Goal: Information Seeking & Learning: Learn about a topic

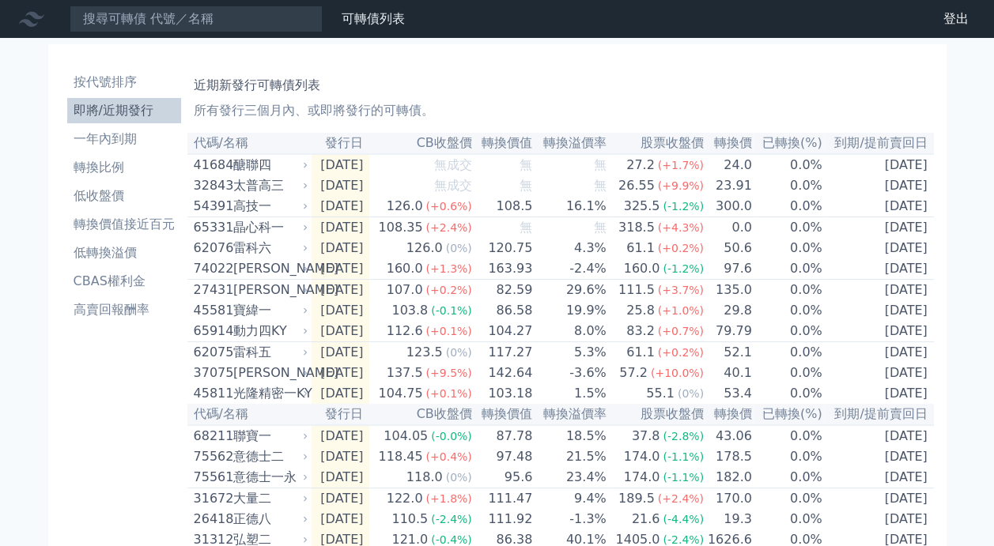
click at [145, 117] on li "即將/近期發行" at bounding box center [124, 110] width 114 height 19
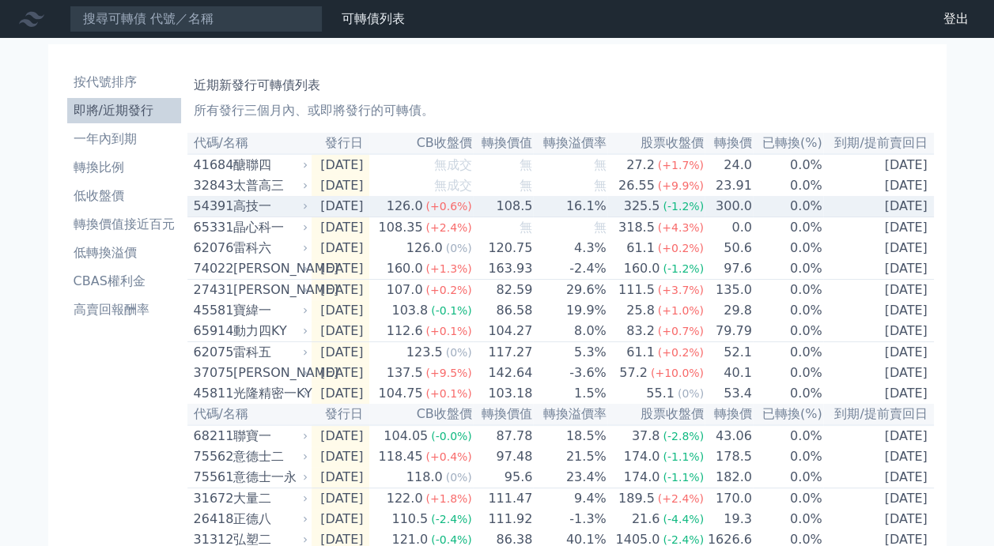
click at [260, 206] on div "高技一" at bounding box center [269, 206] width 72 height 19
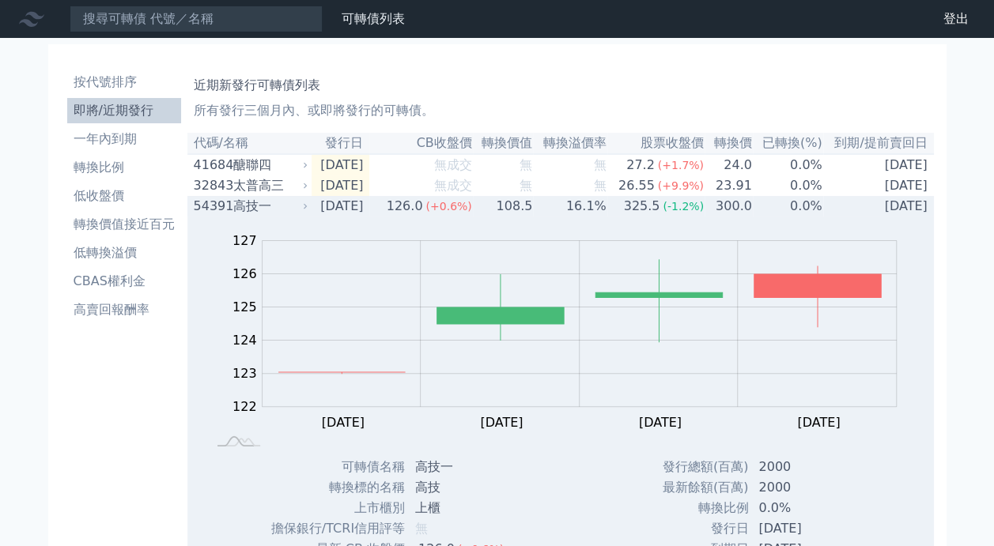
click at [231, 204] on div "54391 高技一" at bounding box center [248, 206] width 108 height 19
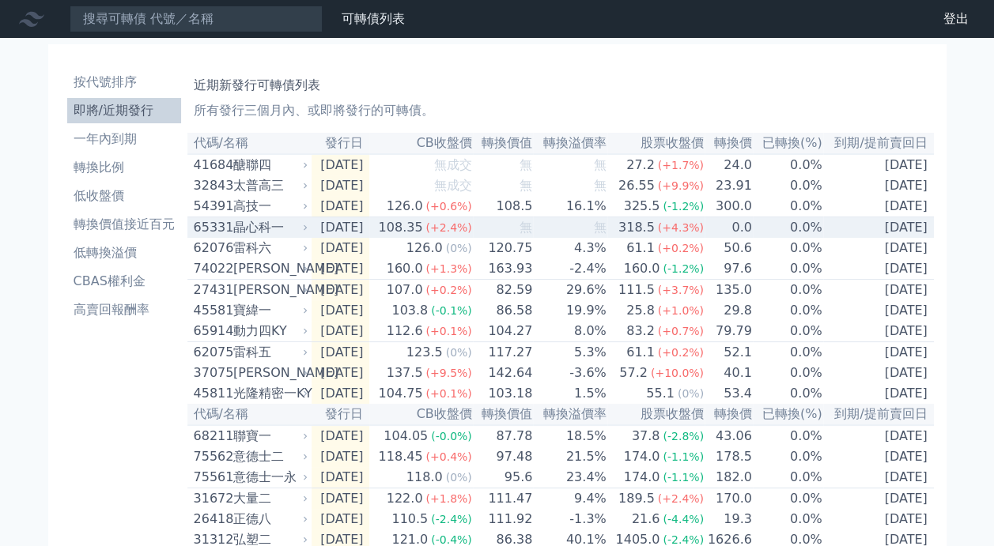
click at [356, 231] on td "[DATE]" at bounding box center [341, 227] width 59 height 21
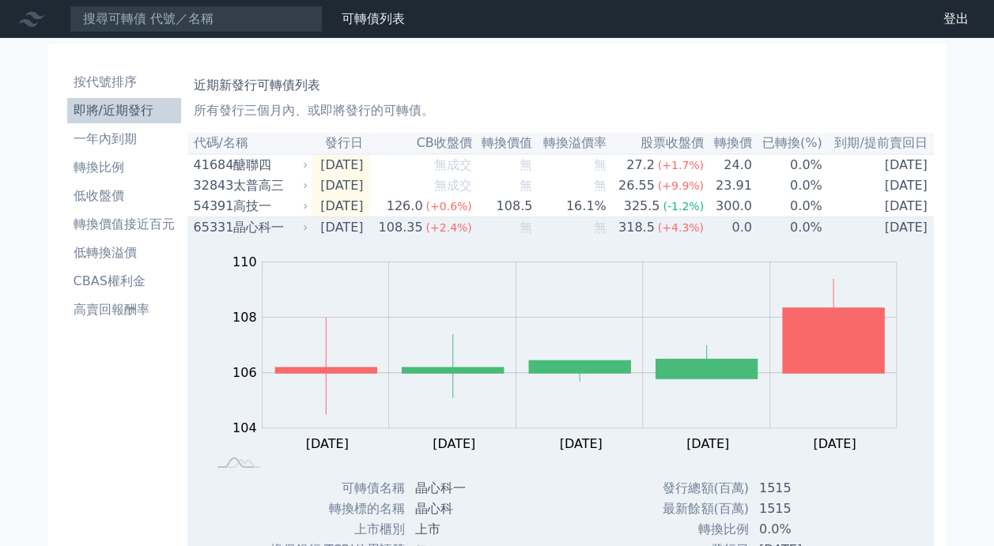
click at [370, 232] on td "[DATE]" at bounding box center [341, 227] width 59 height 21
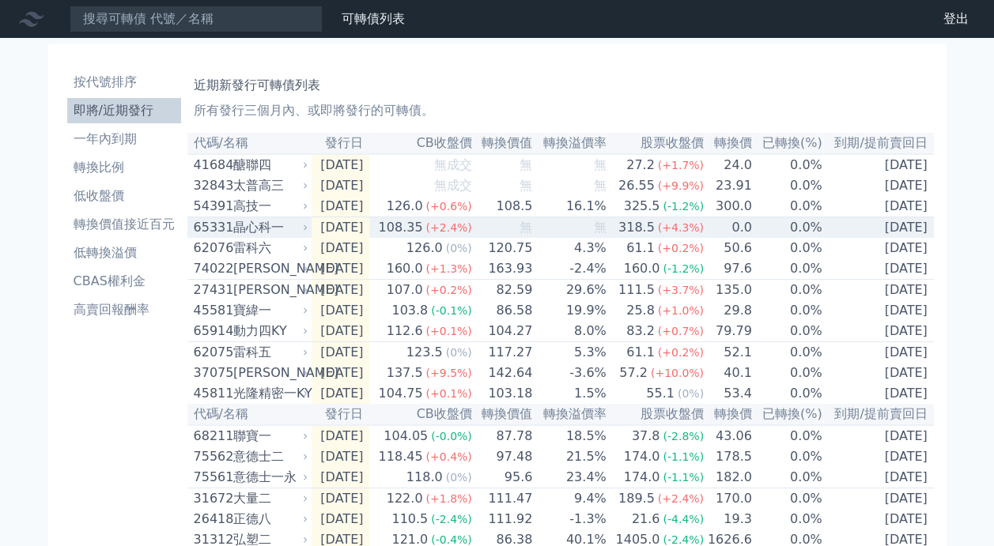
click at [370, 232] on td "[DATE]" at bounding box center [341, 227] width 59 height 21
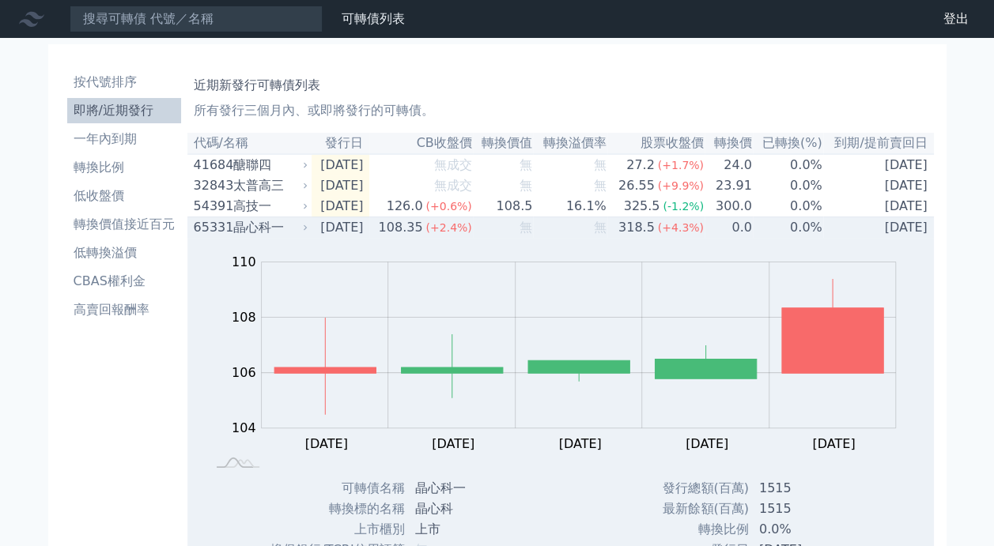
drag, startPoint x: 383, startPoint y: 232, endPoint x: 373, endPoint y: 232, distance: 9.5
click at [370, 232] on td "[DATE]" at bounding box center [341, 227] width 59 height 21
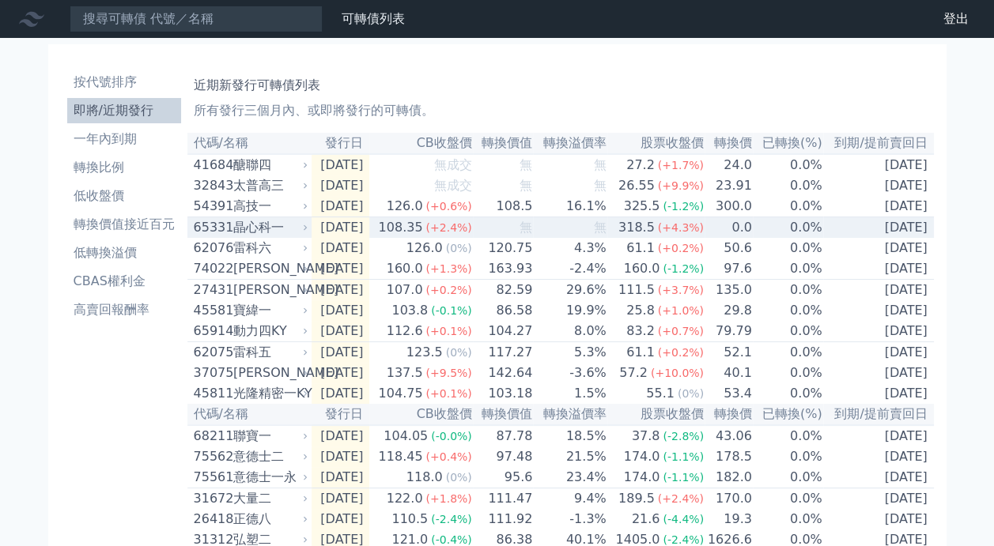
click at [370, 231] on td "[DATE]" at bounding box center [341, 227] width 59 height 21
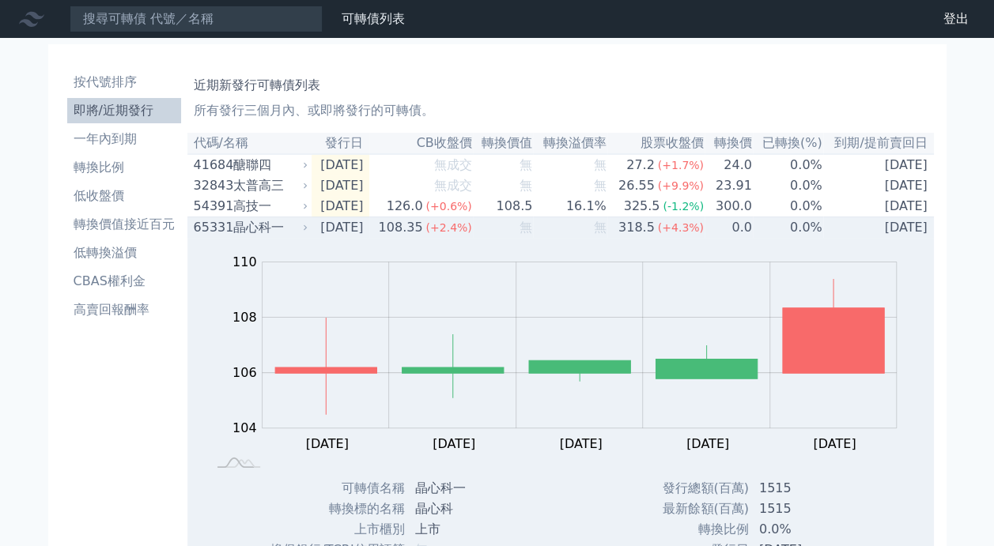
click at [365, 233] on td "[DATE]" at bounding box center [341, 227] width 59 height 21
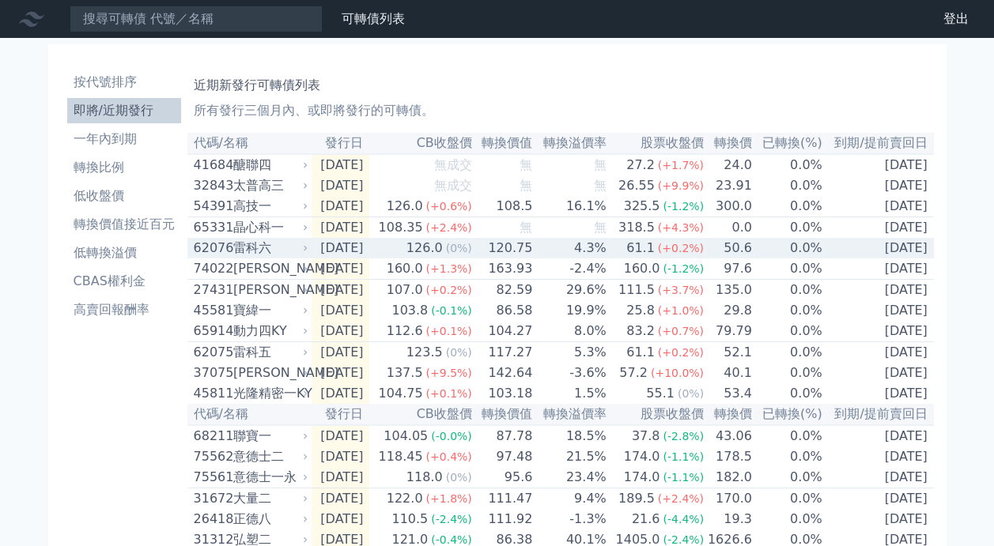
click at [340, 259] on td "[DATE]" at bounding box center [341, 248] width 59 height 21
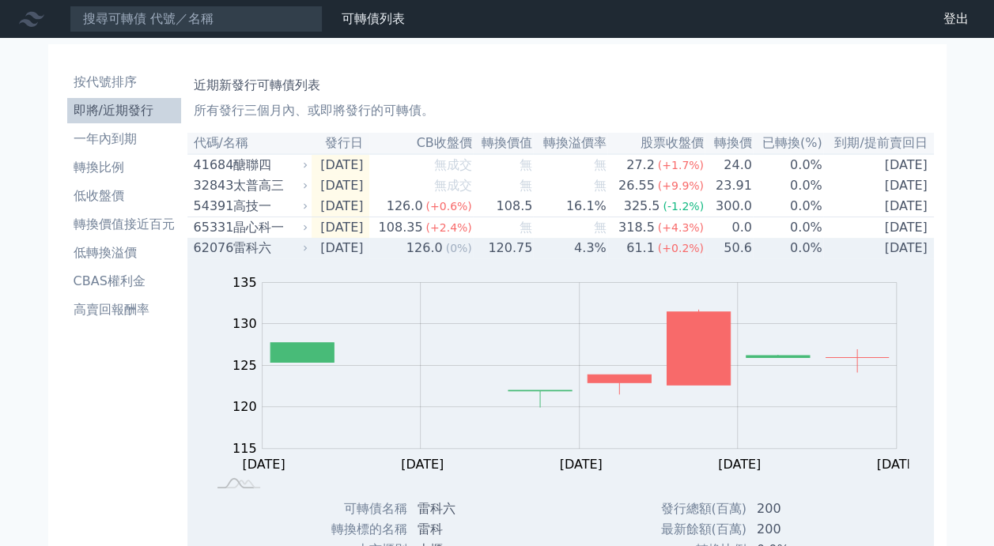
click at [340, 259] on td "[DATE]" at bounding box center [341, 248] width 59 height 21
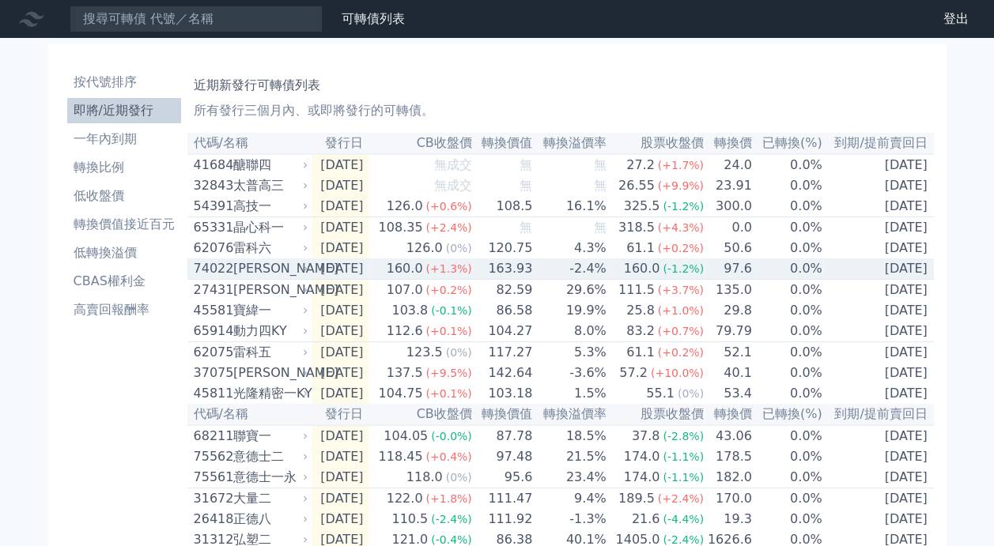
click at [356, 278] on td "[DATE]" at bounding box center [341, 269] width 59 height 21
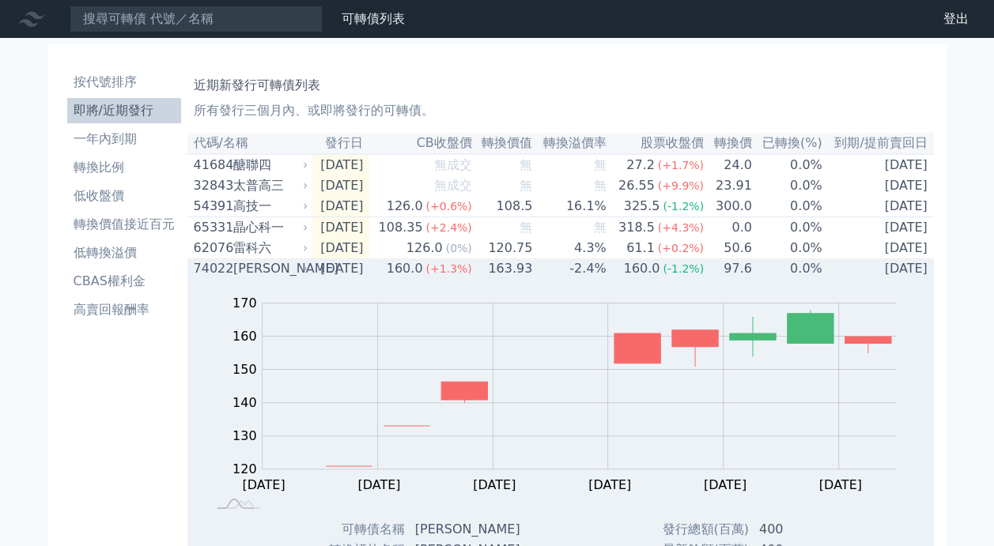
click at [356, 278] on td "[DATE]" at bounding box center [341, 269] width 59 height 21
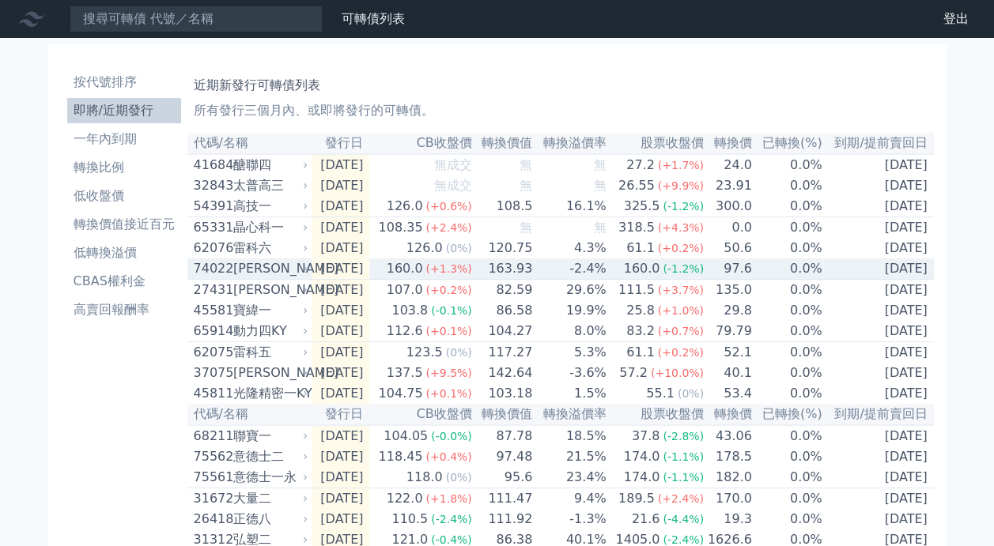
click at [356, 278] on td "[DATE]" at bounding box center [341, 269] width 59 height 21
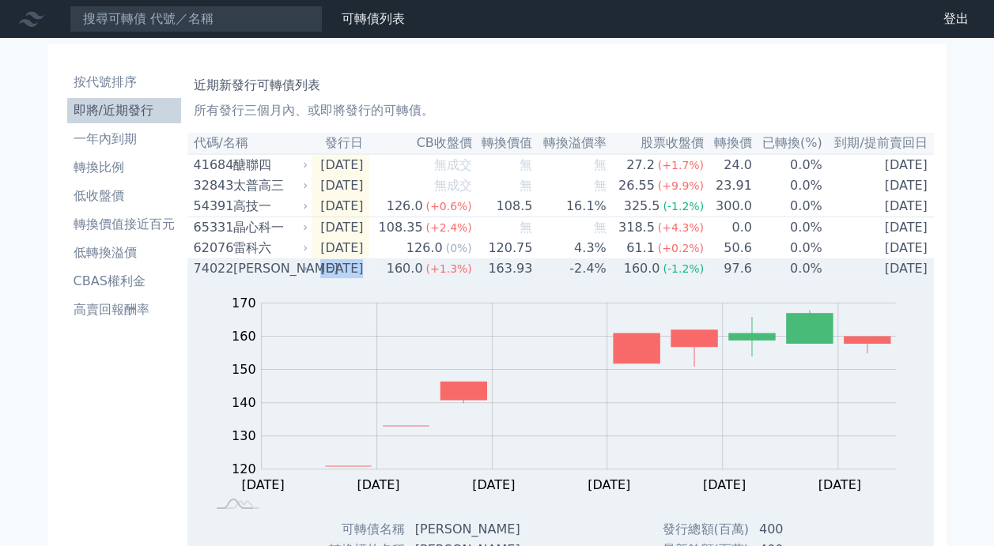
click at [356, 278] on td "[DATE]" at bounding box center [341, 269] width 59 height 21
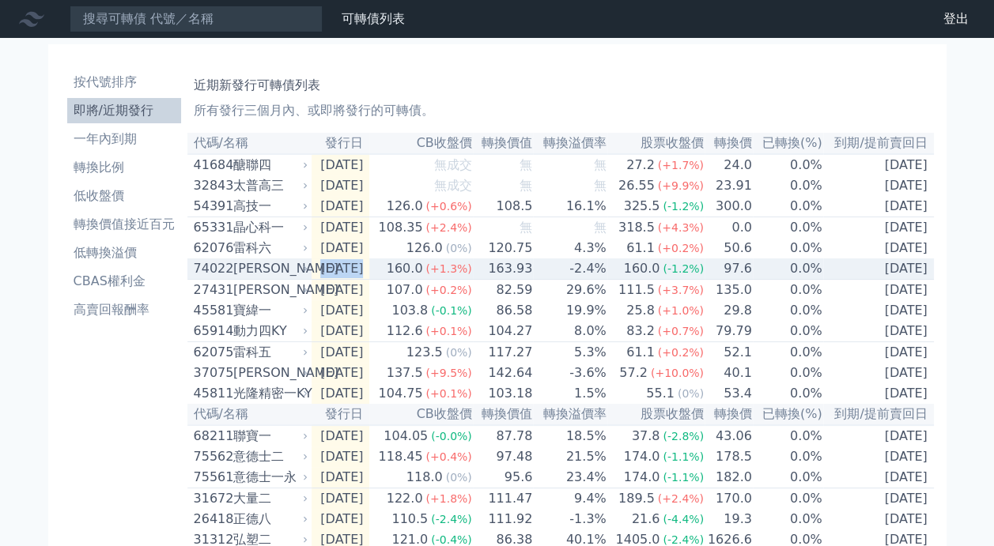
click at [362, 278] on td "[DATE]" at bounding box center [341, 269] width 59 height 21
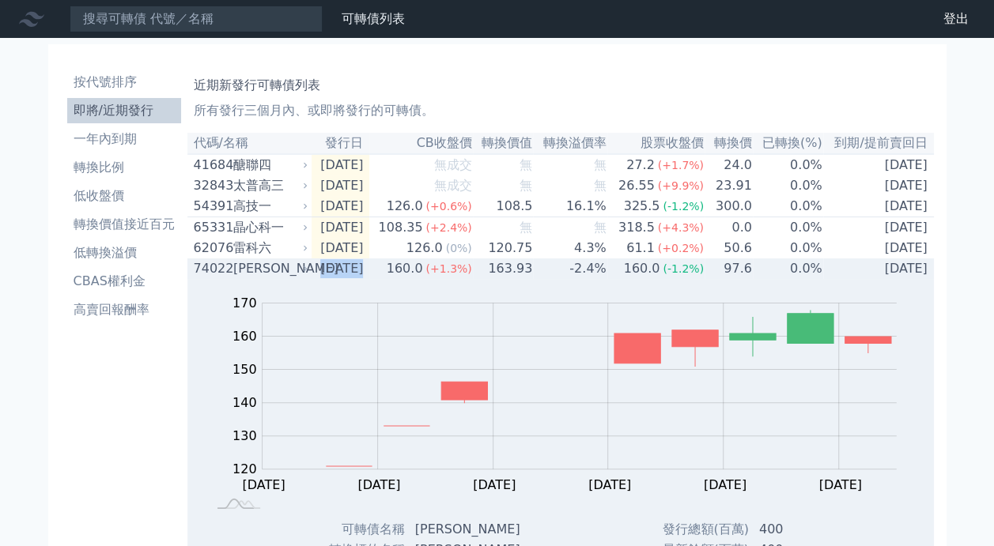
click at [361, 278] on td "[DATE]" at bounding box center [341, 269] width 59 height 21
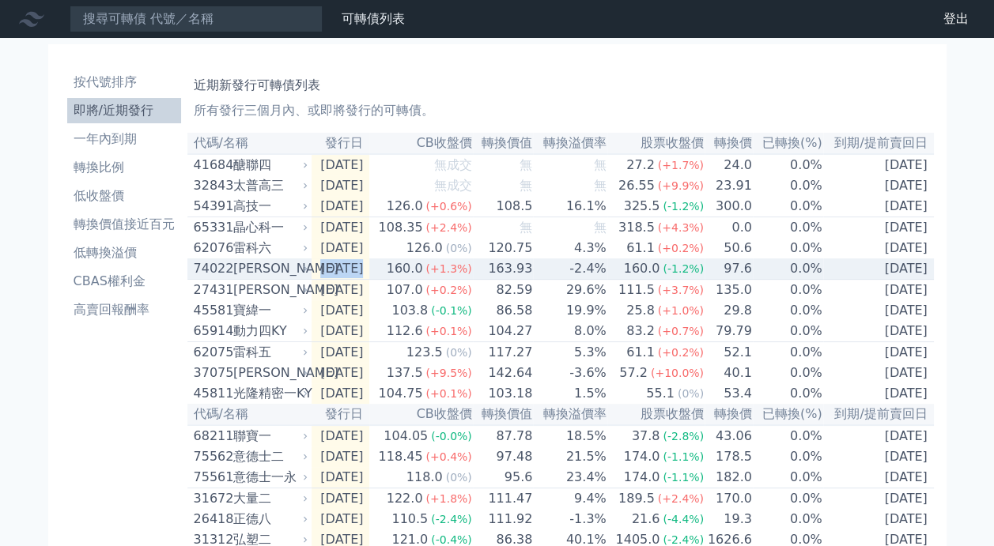
click at [361, 278] on td "[DATE]" at bounding box center [341, 269] width 59 height 21
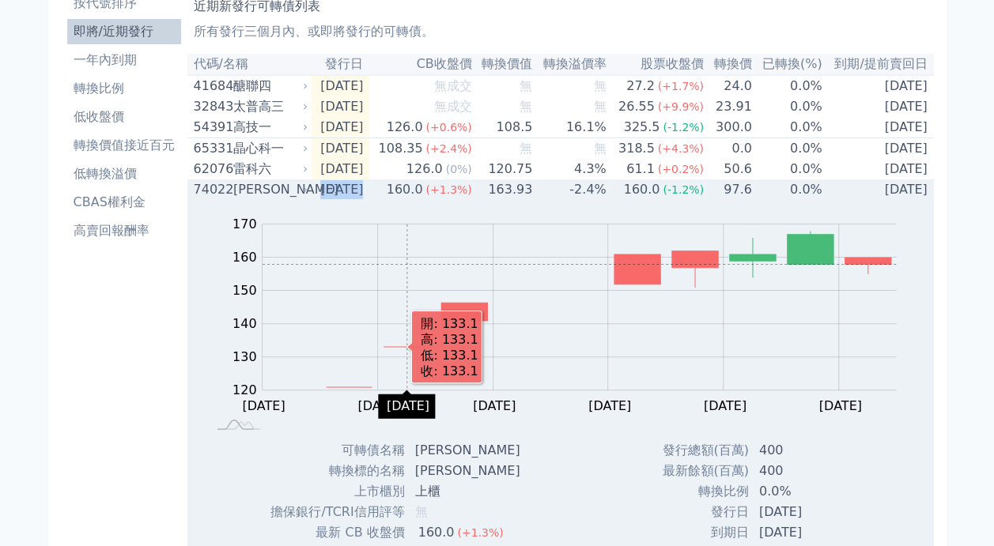
scroll to position [158, 0]
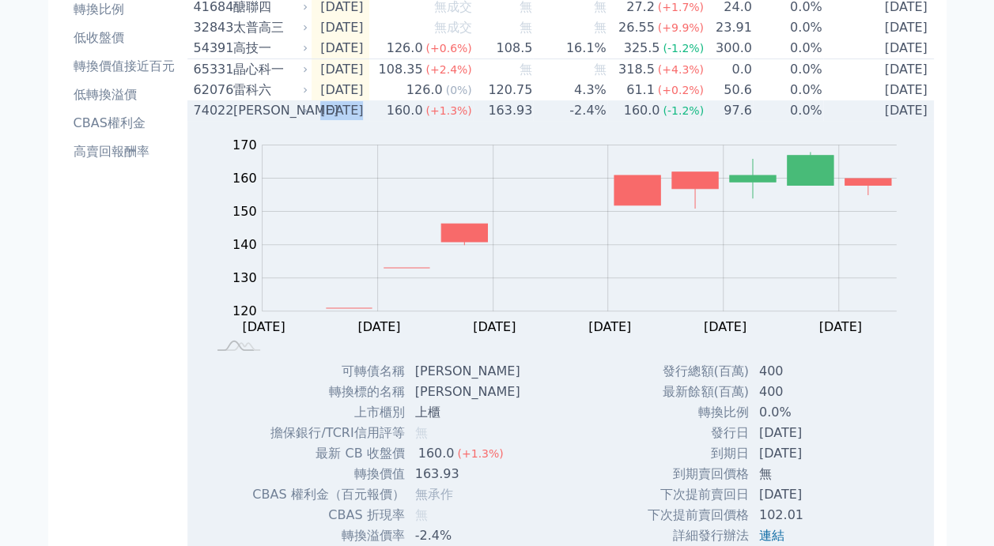
click at [357, 121] on td "[DATE]" at bounding box center [341, 110] width 59 height 21
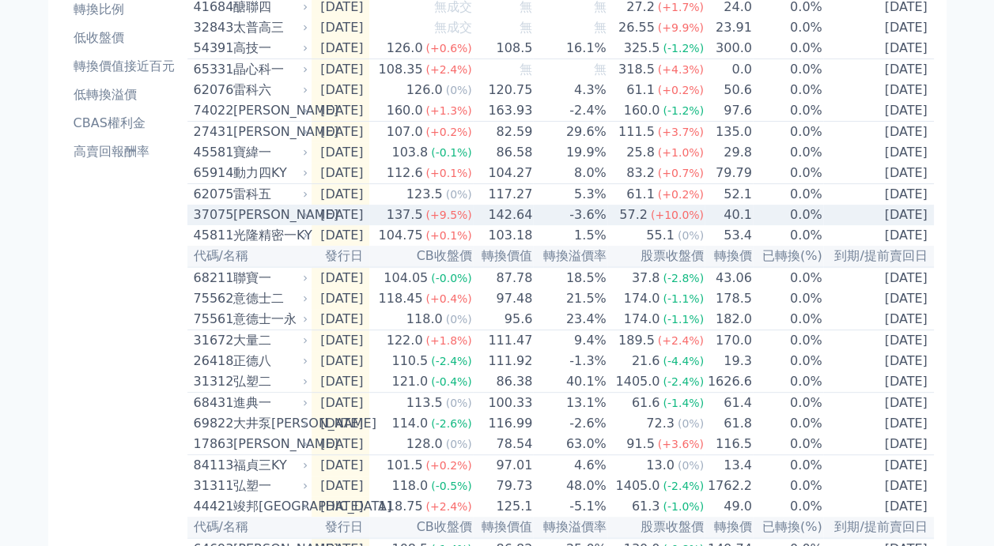
click at [357, 225] on td "[DATE]" at bounding box center [341, 215] width 59 height 21
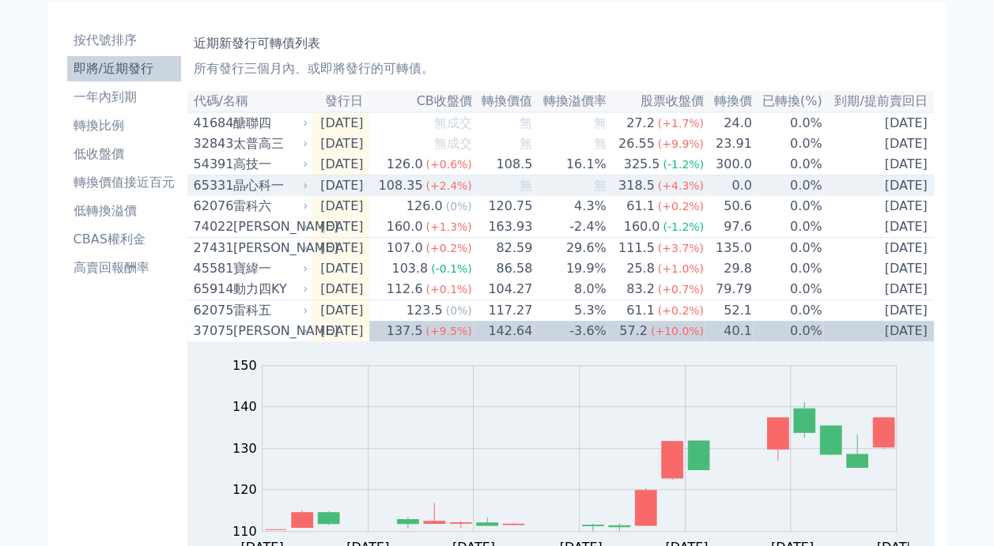
scroll to position [0, 0]
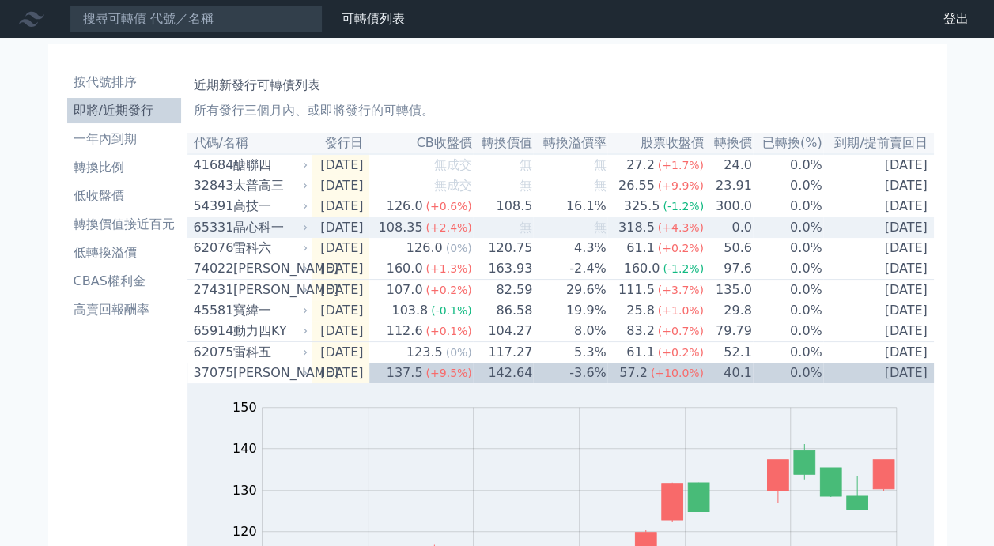
click at [347, 229] on td "[DATE]" at bounding box center [341, 227] width 59 height 21
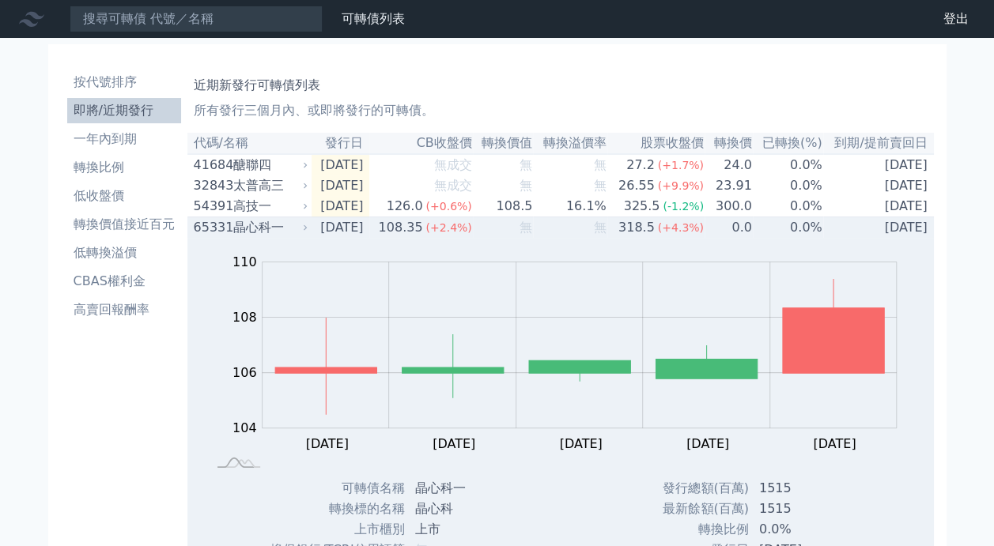
click at [360, 226] on td "[DATE]" at bounding box center [341, 227] width 59 height 21
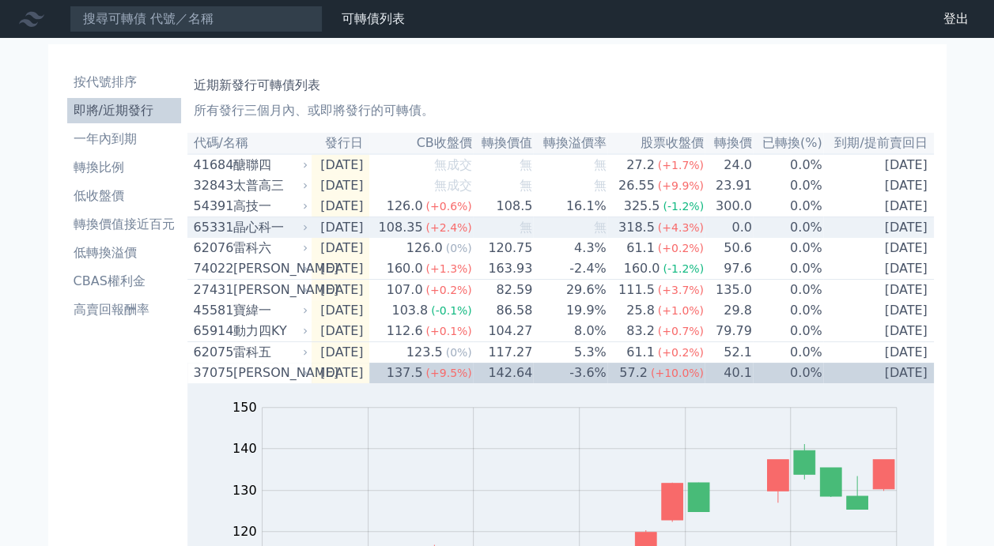
click at [319, 229] on td "[DATE]" at bounding box center [341, 227] width 59 height 21
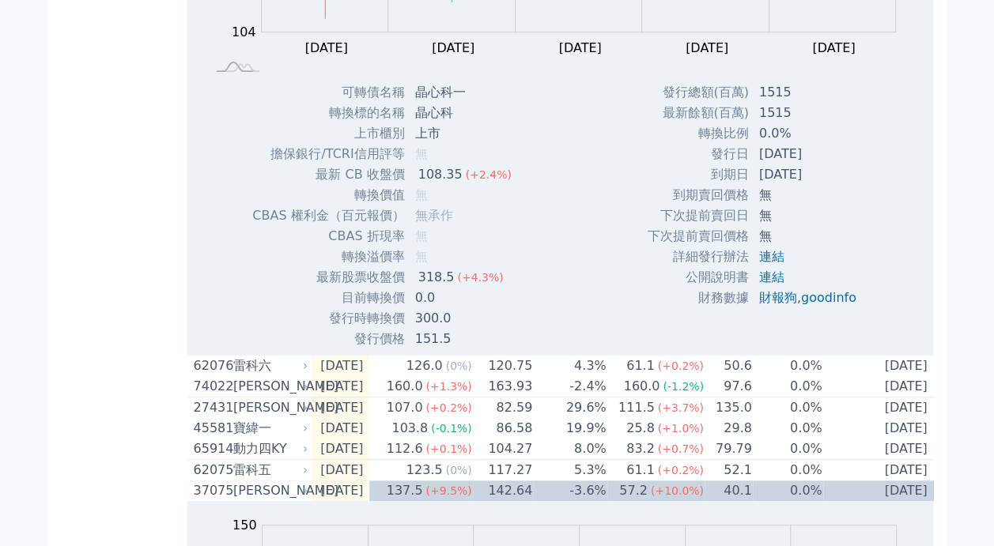
scroll to position [395, 0]
click at [630, 201] on div "發行總額(百萬) 1515 最新餘額(百萬) 1515 轉換比例 0.0% 發行日 [DATE] 到期日 [DATE] [DEMOGRAPHIC_DATA] ," at bounding box center [758, 216] width 260 height 267
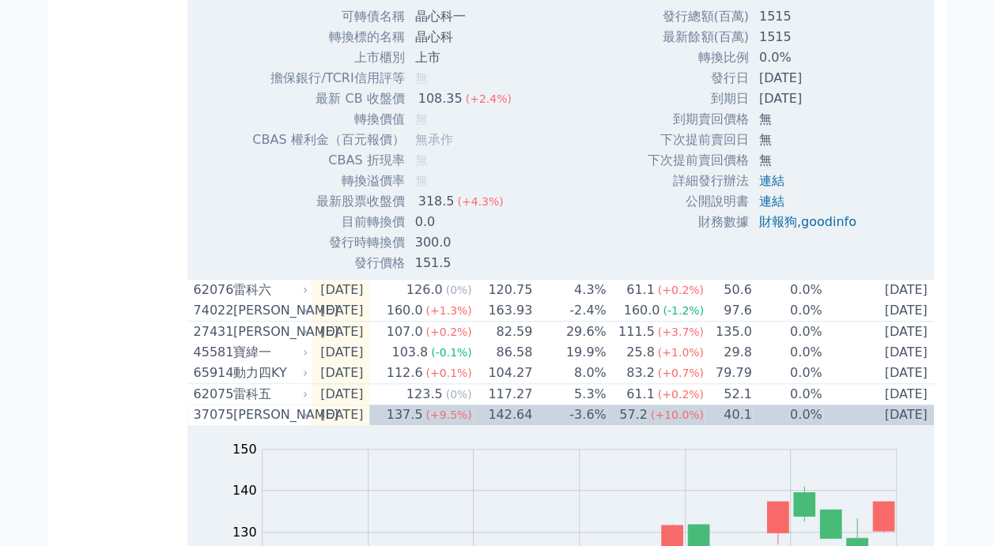
scroll to position [474, 0]
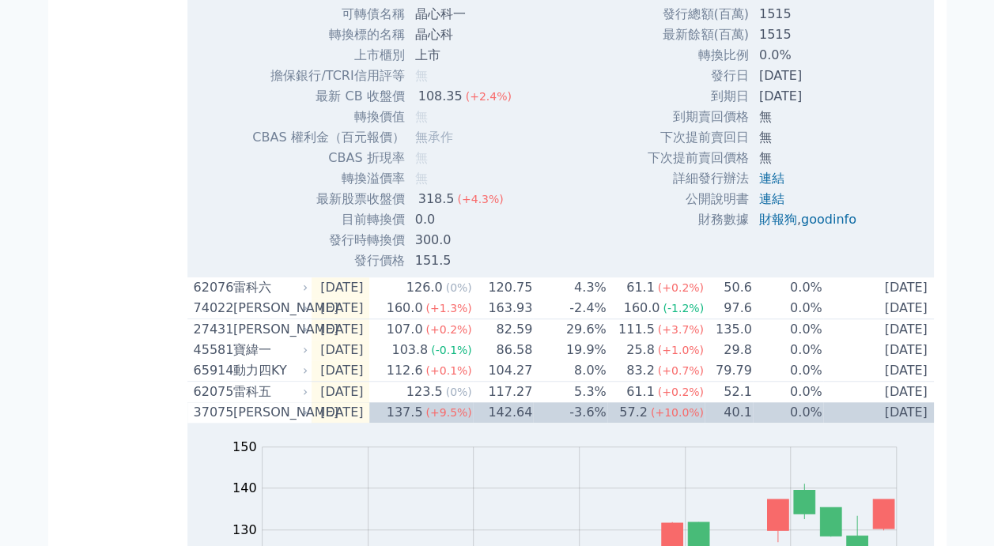
click at [557, 182] on div "Zoom Out 104 102 103 104 105 106 107 108 112 110 100 L [DATE] Sep [DATE] Sep [D…" at bounding box center [560, 18] width 746 height 508
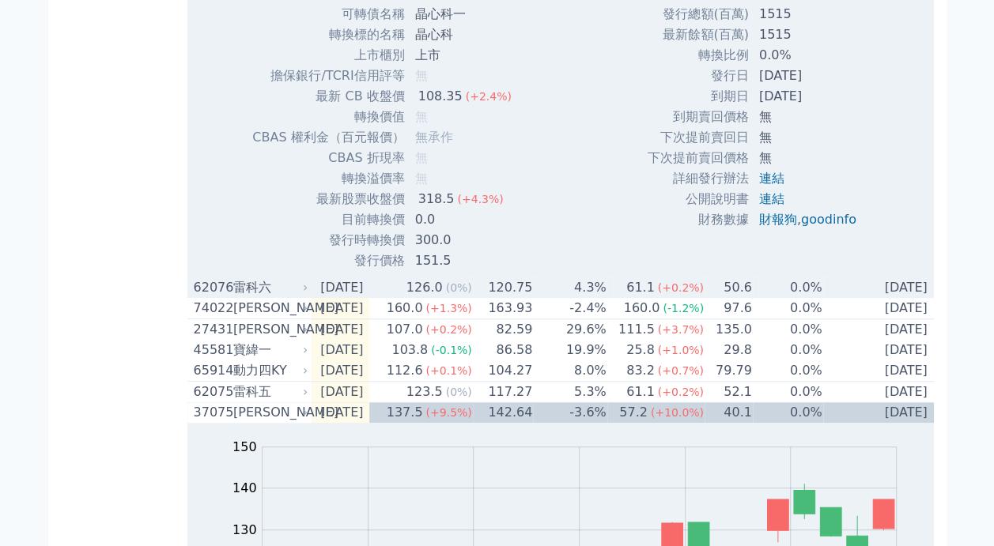
click at [370, 298] on td "[DATE]" at bounding box center [341, 288] width 59 height 21
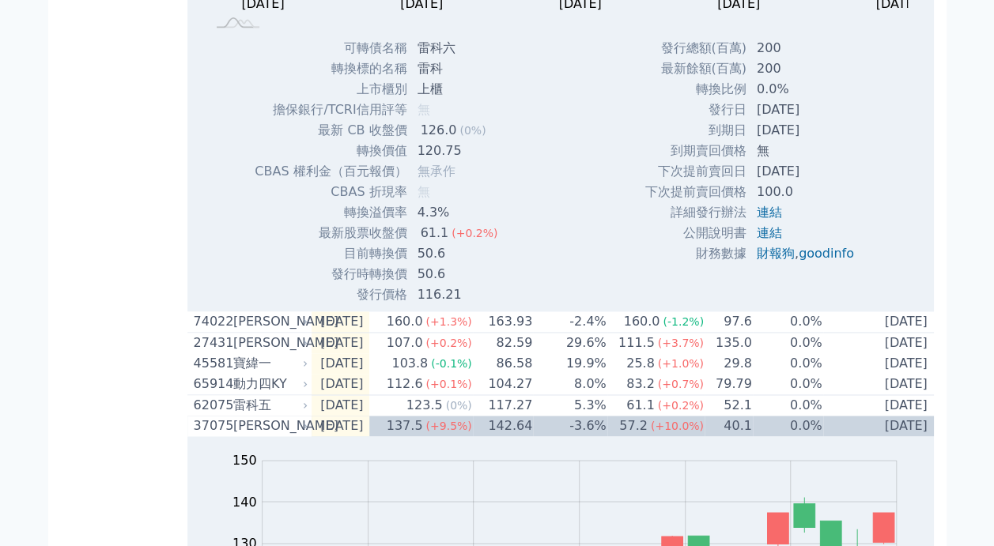
scroll to position [659, 0]
